Goal: Complete application form

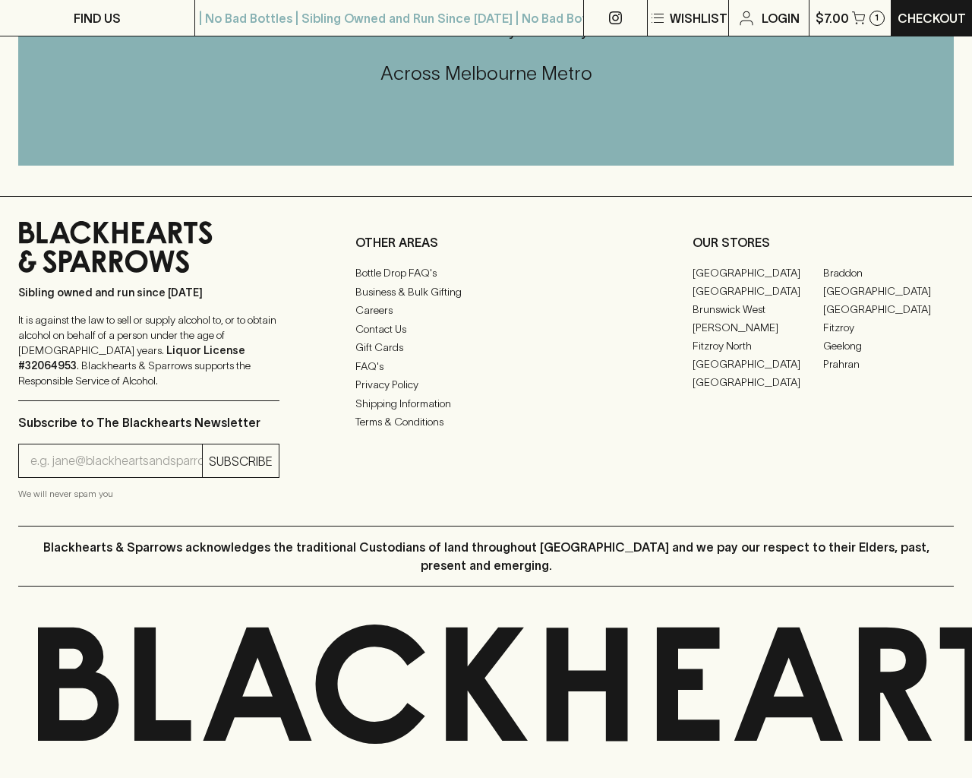
scroll to position [1951, 0]
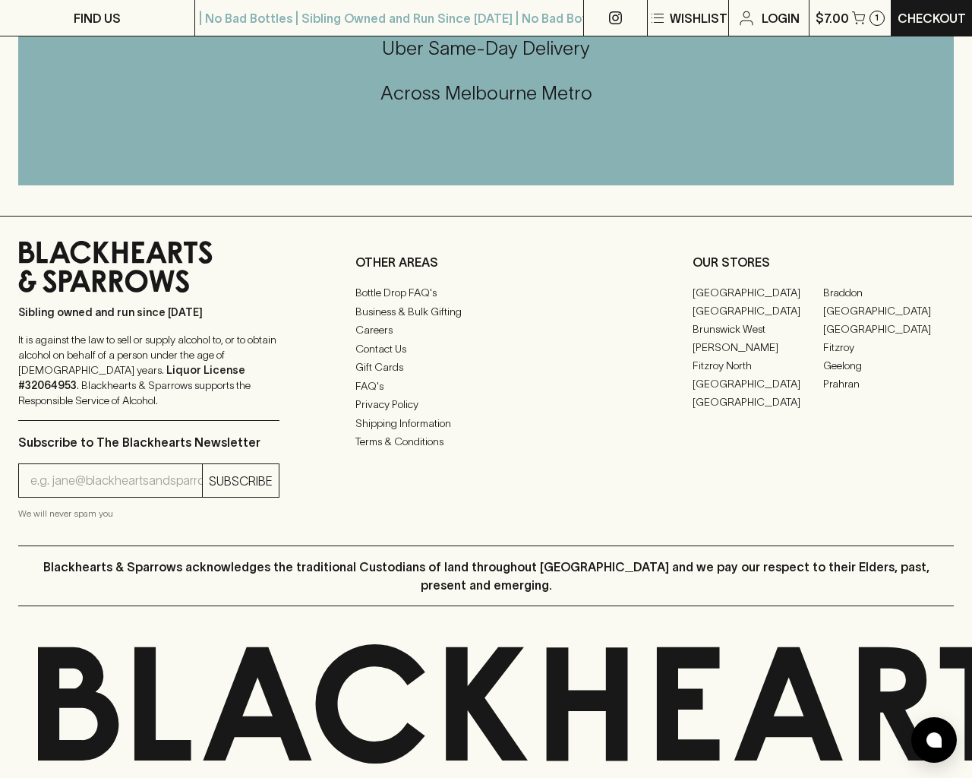
type input "e"
type input "[EMAIL_ADDRESS]"
type input "[PHONE_NUMBER]"
type input "e"
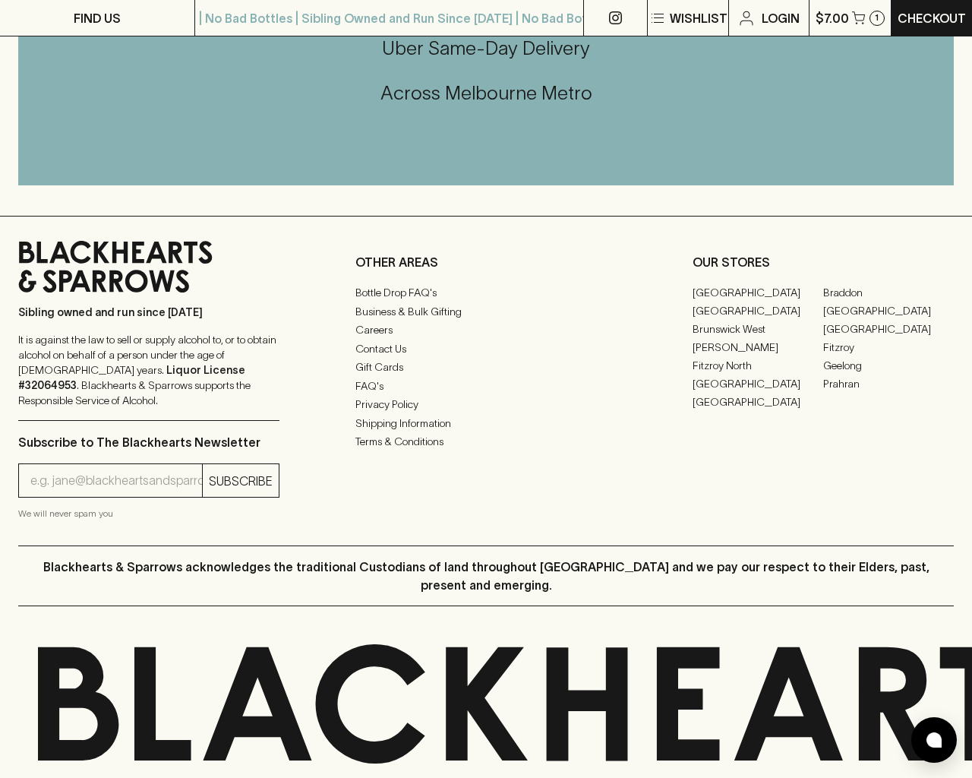
type input "Email"
type input "[EMAIL_ADDRESS]"
type input "1"
type input "e"
checkbox input "true"
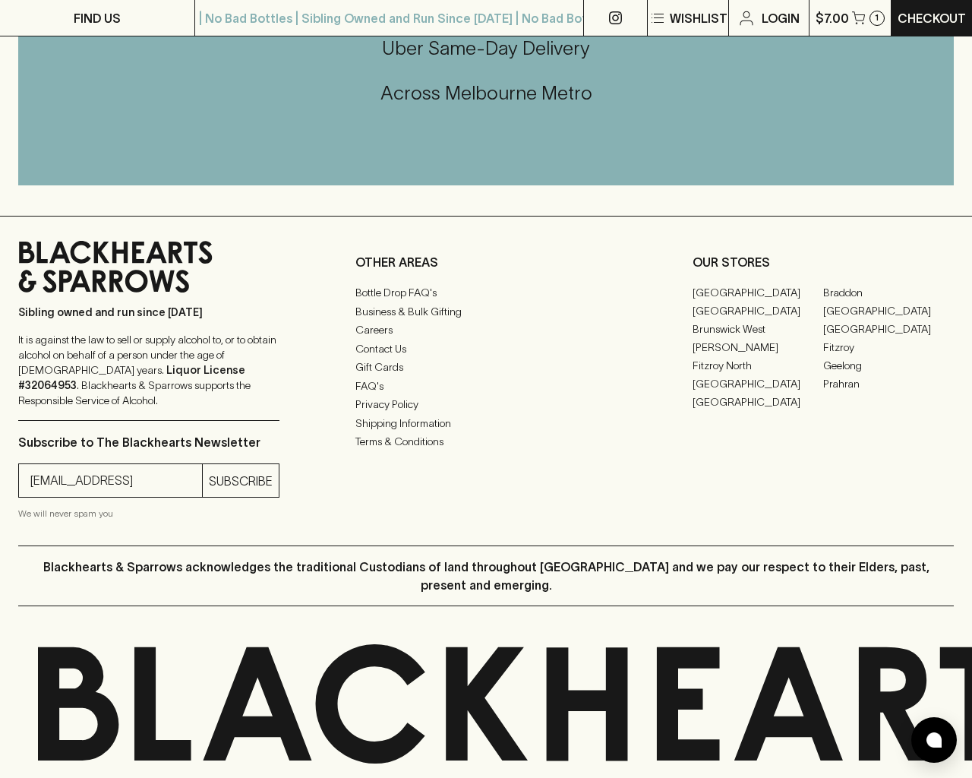
checkbox input "true"
